Goal: Task Accomplishment & Management: Manage account settings

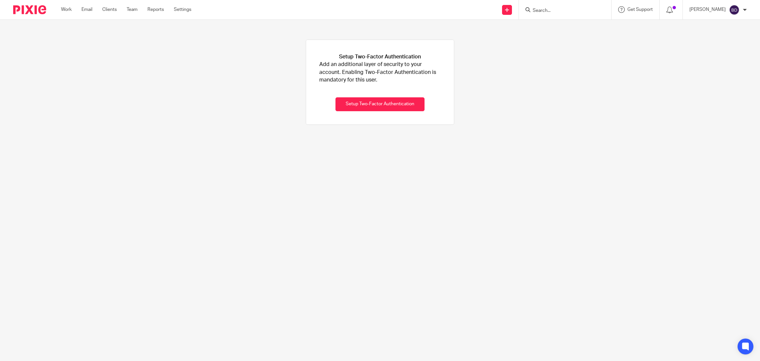
click at [549, 10] on input "Search" at bounding box center [561, 11] width 59 height 6
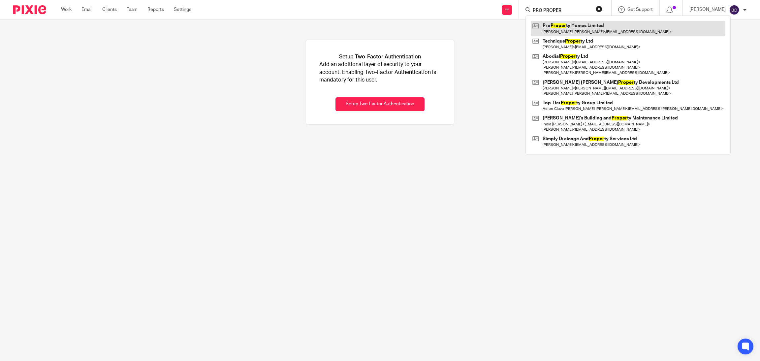
type input "PRO PROPER"
click at [587, 32] on link at bounding box center [628, 28] width 195 height 15
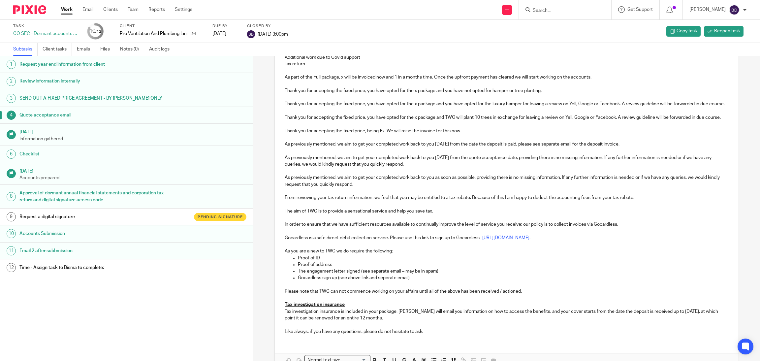
scroll to position [196, 0]
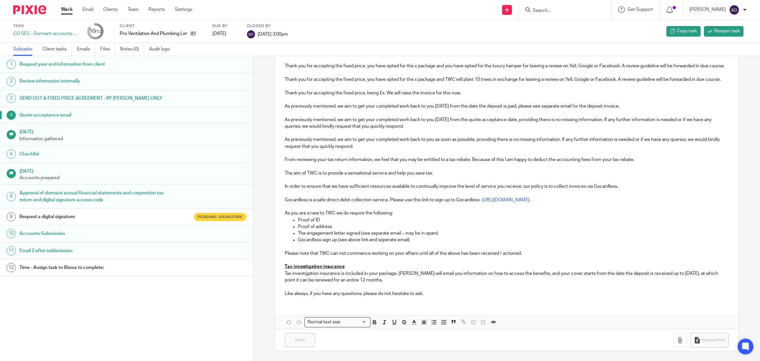
click at [52, 33] on div "CO SEC - Dormant accounts and CT600 return (limited companies) - Updated with s…" at bounding box center [46, 33] width 66 height 7
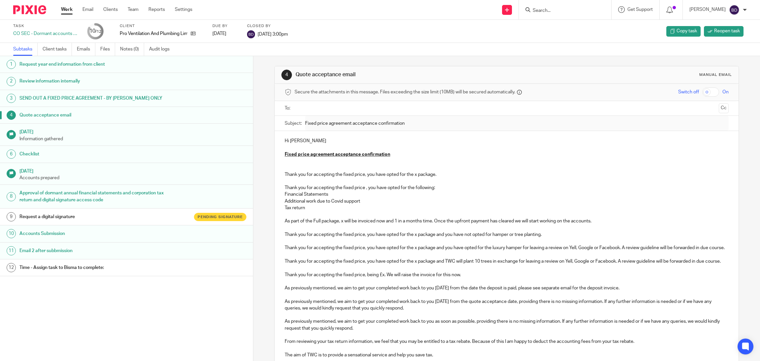
click at [57, 64] on h1 "Request year end information from client" at bounding box center [94, 64] width 151 height 10
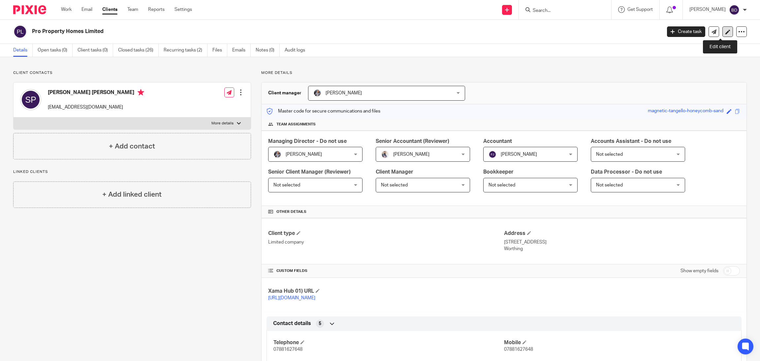
click at [722, 30] on link at bounding box center [727, 31] width 11 height 11
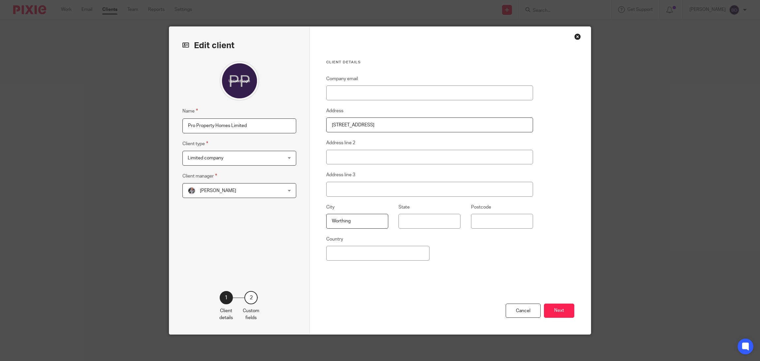
drag, startPoint x: 253, startPoint y: 125, endPoint x: 135, endPoint y: 117, distance: 118.0
click at [135, 117] on div "Edit client Name Pro Property Homes Limited Client type Limited company Limited…" at bounding box center [380, 180] width 760 height 361
drag, startPoint x: 365, startPoint y: 122, endPoint x: 289, endPoint y: 111, distance: 76.9
click at [289, 111] on div "Edit client Name Pro Property Homes Limited Client type Limited company Limited…" at bounding box center [379, 180] width 421 height 307
click at [557, 313] on button "Next" at bounding box center [559, 310] width 30 height 14
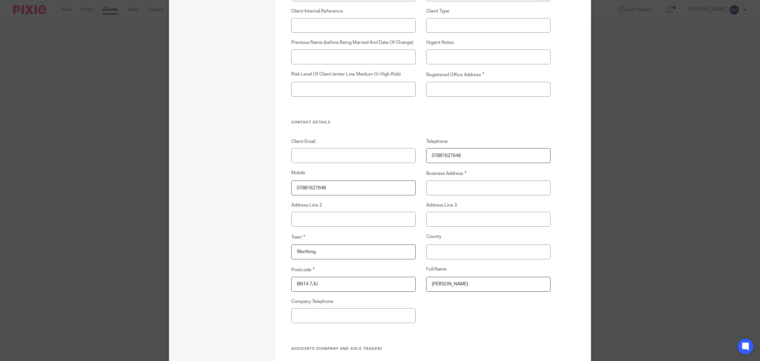
scroll to position [191, 0]
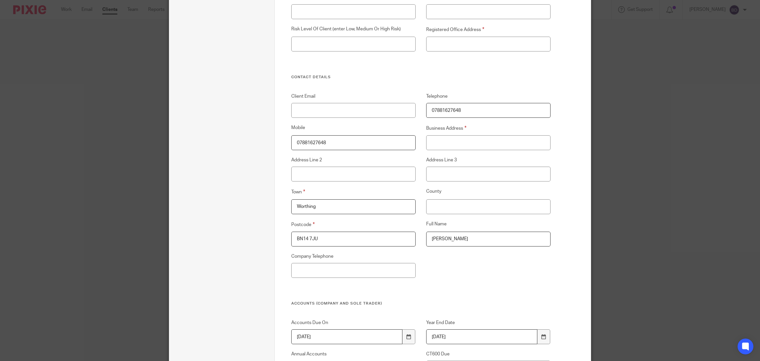
drag, startPoint x: 466, startPoint y: 111, endPoint x: 372, endPoint y: 107, distance: 94.1
click at [372, 107] on div "Client Email Telephone 07881627648 Mobile 07881627648 Business Address Address …" at bounding box center [416, 197] width 270 height 208
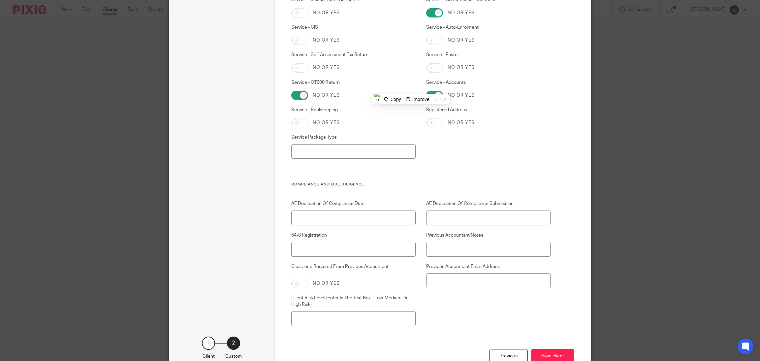
scroll to position [1824, 0]
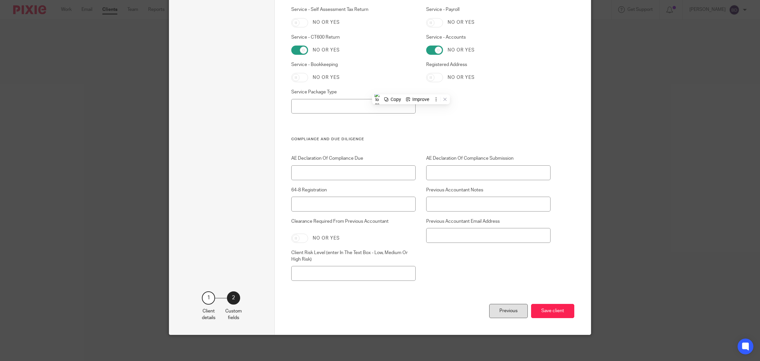
click at [496, 311] on div "Previous" at bounding box center [508, 311] width 39 height 14
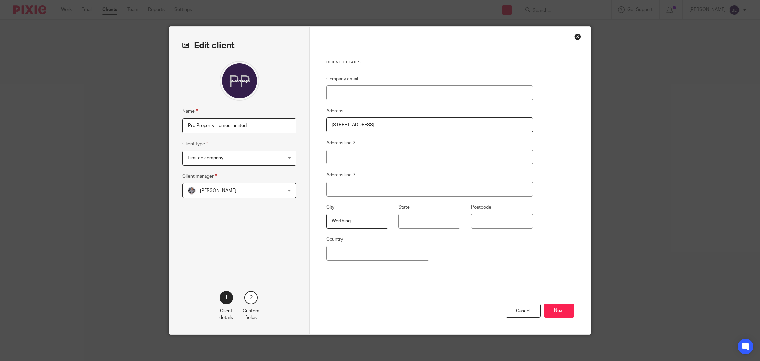
click at [574, 36] on div "Close this dialog window" at bounding box center [577, 36] width 7 height 7
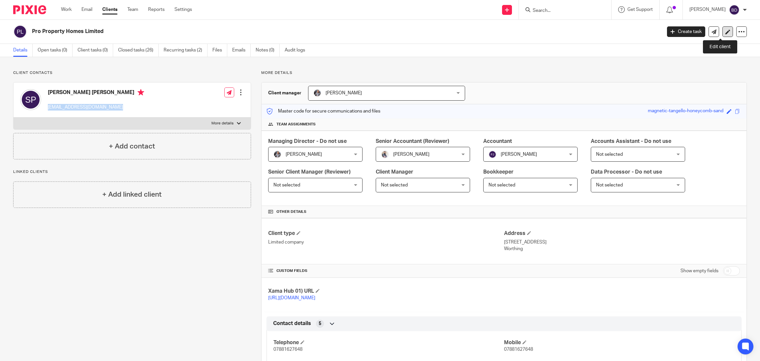
click at [722, 34] on link at bounding box center [727, 31] width 11 height 11
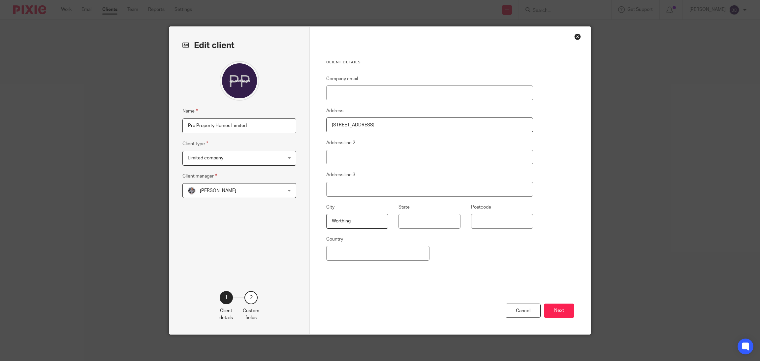
drag, startPoint x: 246, startPoint y: 128, endPoint x: 162, endPoint y: 128, distance: 83.8
click at [162, 128] on div "Edit client Name Pro Property Homes Limited Client type Limited company Limited…" at bounding box center [380, 180] width 760 height 361
drag, startPoint x: 367, startPoint y: 123, endPoint x: 280, endPoint y: 121, distance: 87.8
click at [280, 121] on div "Edit client Name Pro Property Homes Limited Client type Limited company Limited…" at bounding box center [379, 180] width 421 height 307
click at [555, 304] on button "Next" at bounding box center [559, 310] width 30 height 14
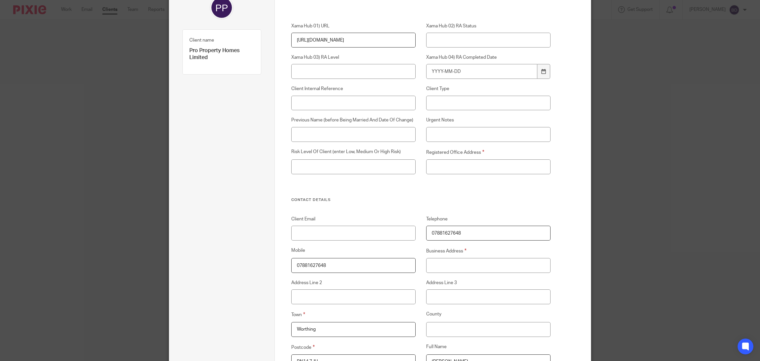
scroll to position [69, 0]
drag, startPoint x: 463, startPoint y: 231, endPoint x: 349, endPoint y: 232, distance: 114.4
click at [349, 232] on div "Client Email Telephone 07881627648 Mobile 07881627648 Business Address Address …" at bounding box center [416, 319] width 270 height 208
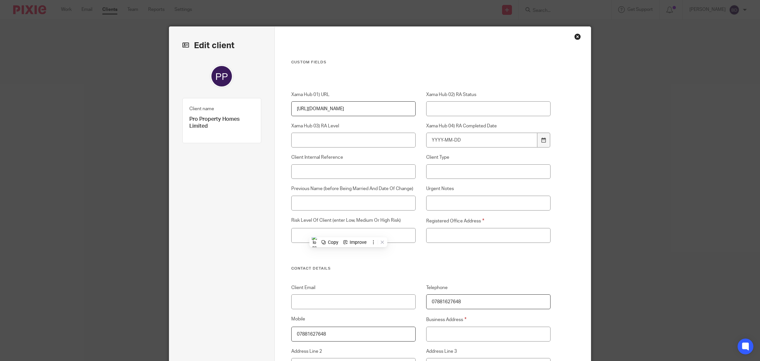
click at [574, 38] on div "Close this dialog window" at bounding box center [577, 36] width 7 height 7
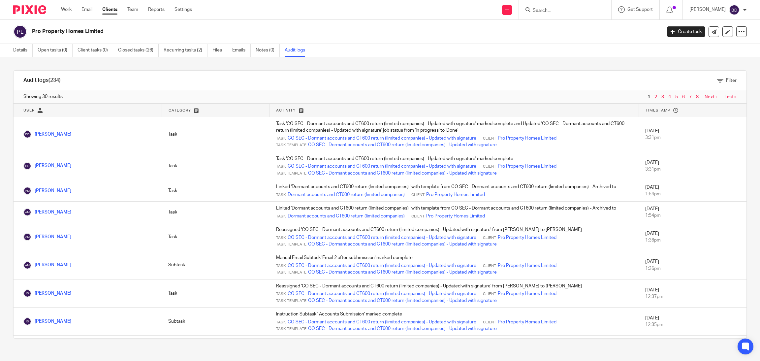
click at [333, 137] on link "CO SEC - Dormant accounts and CT600 return (limited companies) - Updated with s…" at bounding box center [382, 138] width 189 height 7
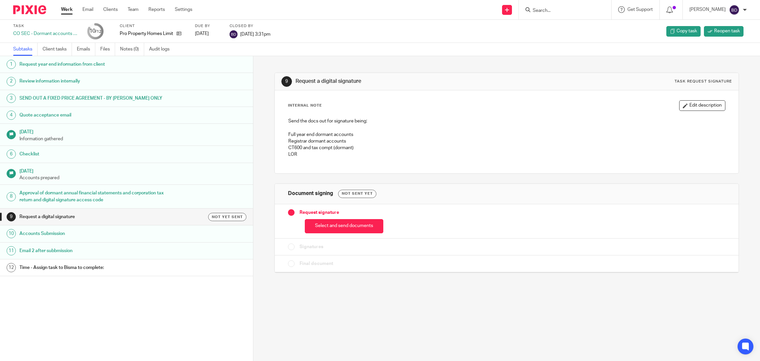
click at [64, 99] on h1 "SEND OUT A FIXED PRICE AGREEMENT - BY [PERSON_NAME] ONLY" at bounding box center [94, 98] width 151 height 10
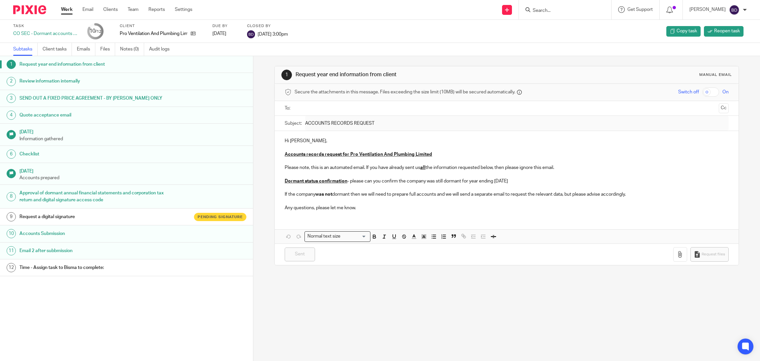
click at [547, 14] on form at bounding box center [567, 10] width 70 height 8
click at [545, 9] on input "Search" at bounding box center [561, 11] width 59 height 6
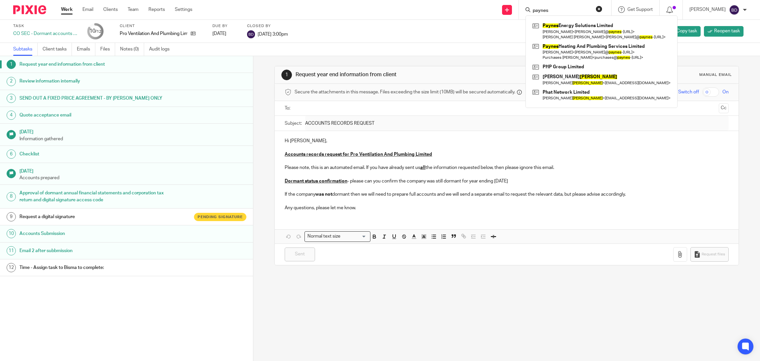
type input "paynes"
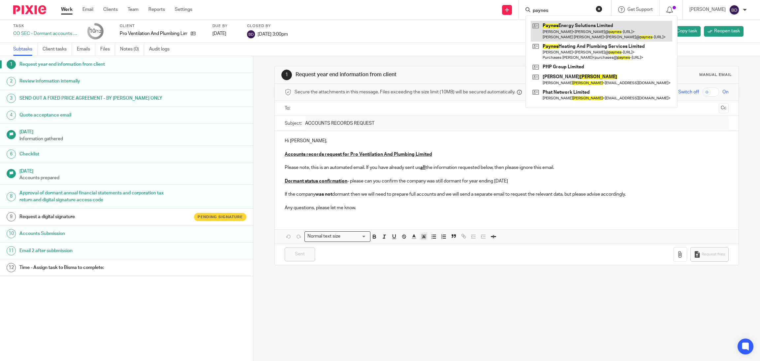
click at [593, 26] on link at bounding box center [601, 31] width 141 height 20
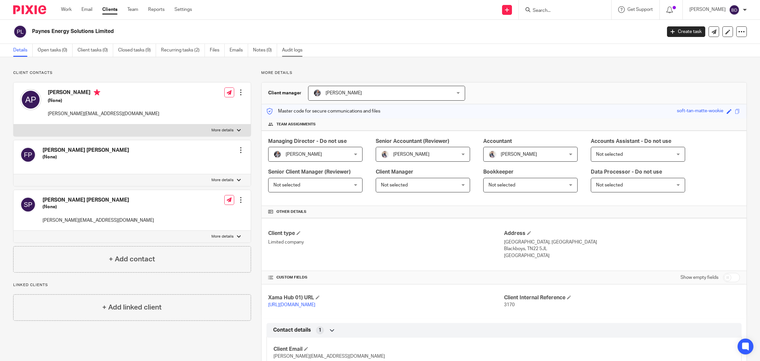
click at [307, 50] on link "Audit logs" at bounding box center [294, 50] width 25 height 13
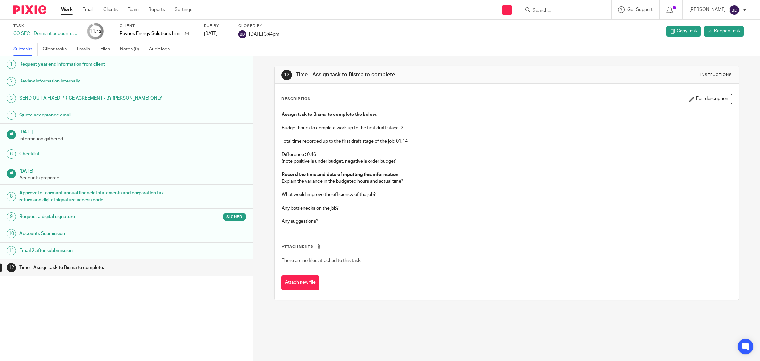
click at [72, 99] on h1 "SEND OUT A FIXED PRICE AGREEMENT - BY [PERSON_NAME] ONLY" at bounding box center [94, 98] width 151 height 10
